Goal: Register for event/course

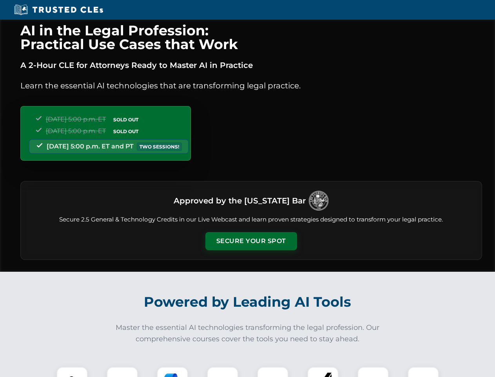
click at [251, 241] on button "Secure Your Spot" at bounding box center [252, 241] width 92 height 18
click at [72, 371] on img at bounding box center [72, 382] width 23 height 23
